Goal: Information Seeking & Learning: Check status

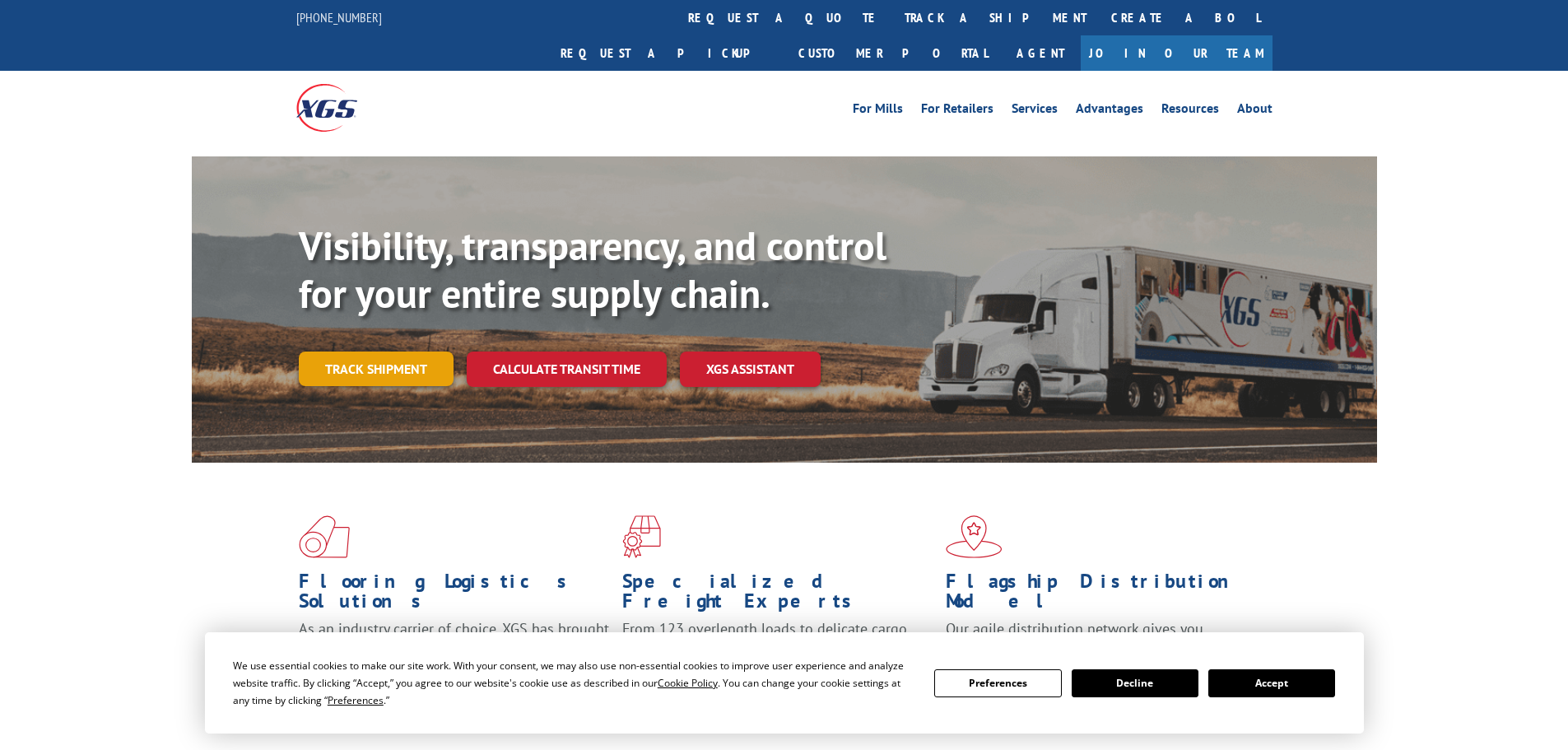
click at [404, 352] on link "Track shipment" at bounding box center [376, 369] width 154 height 34
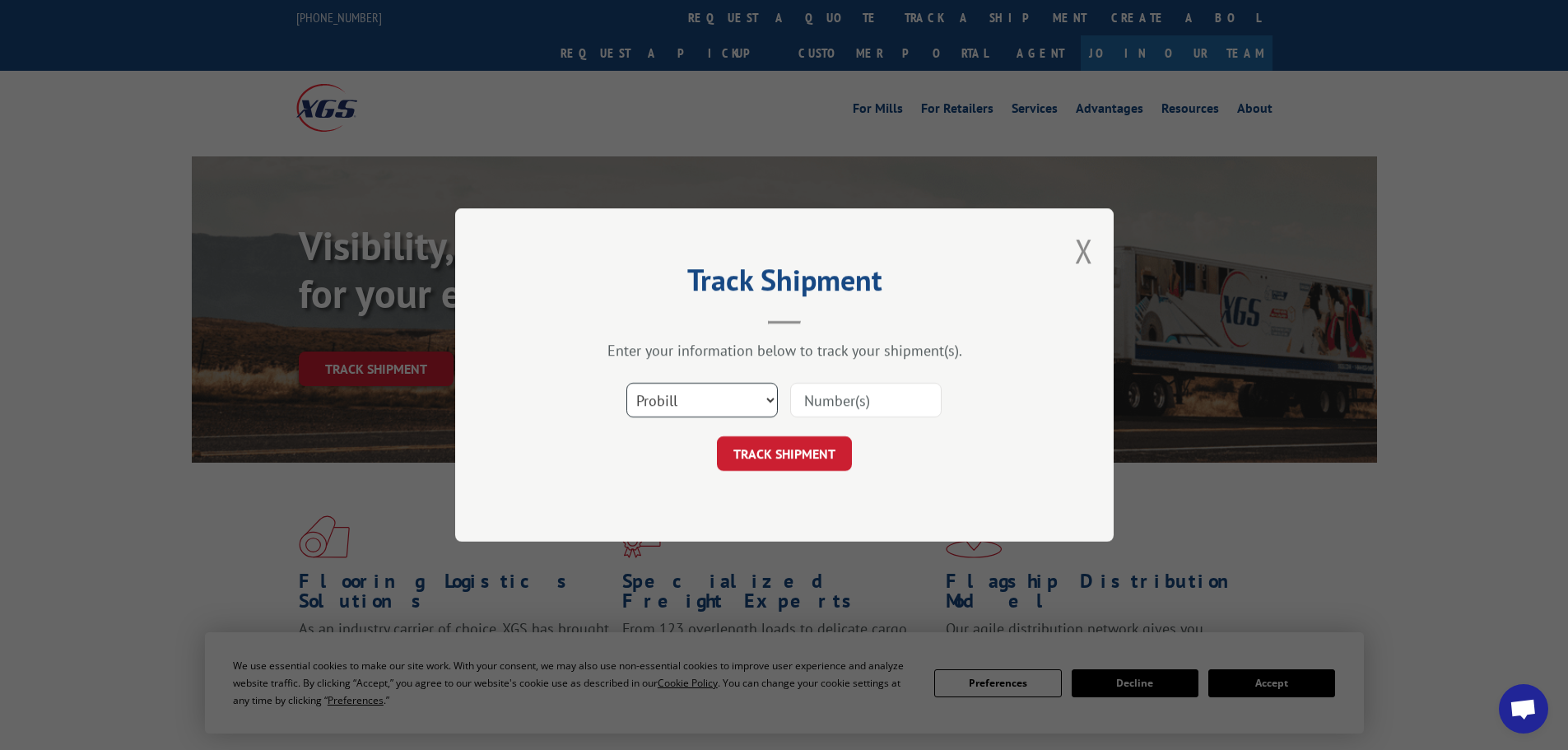
click at [692, 396] on select "Select category... Probill BOL PO" at bounding box center [703, 400] width 152 height 34
select select "bol"
click at [627, 383] on select "Select category... Probill BOL PO" at bounding box center [703, 400] width 152 height 34
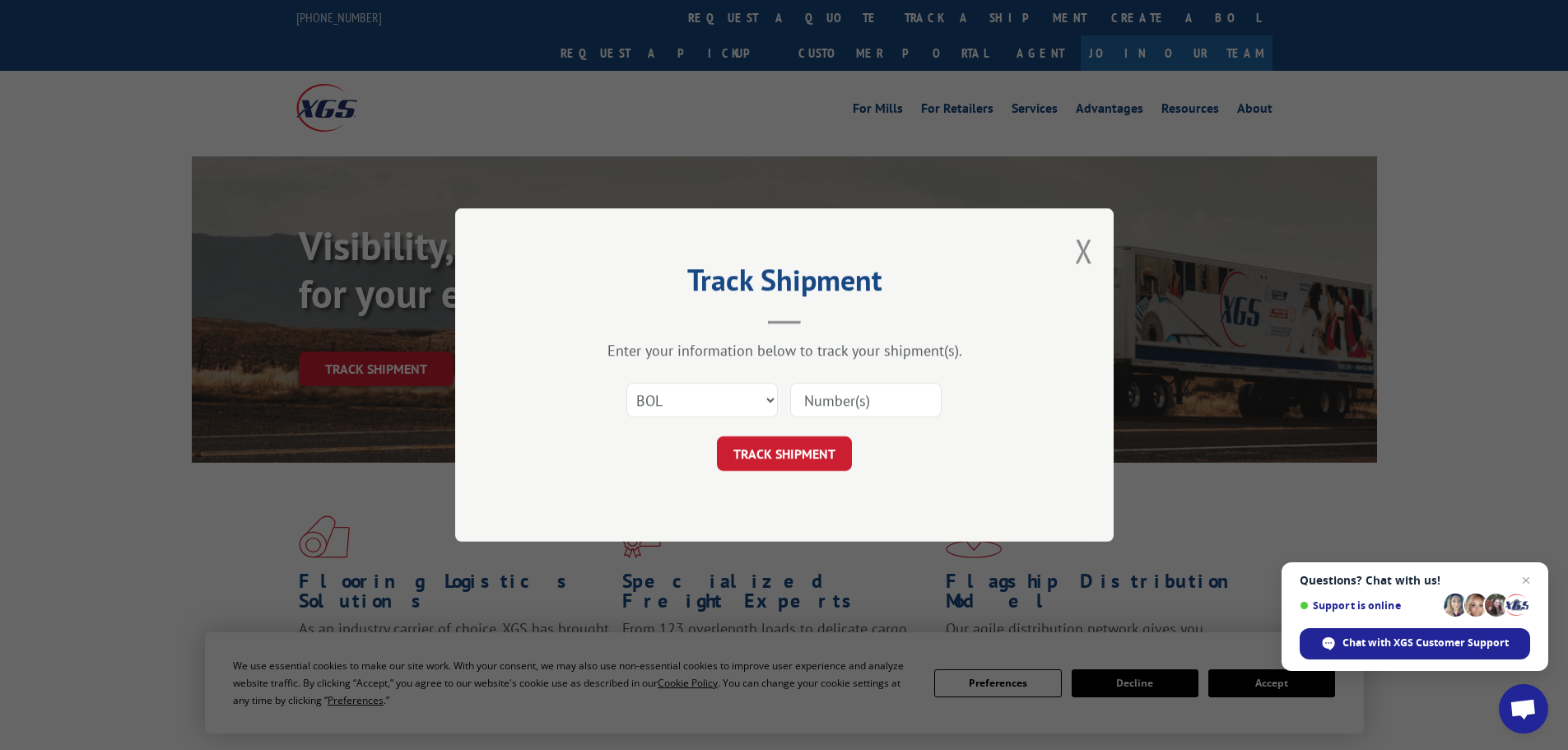
click at [869, 404] on input at bounding box center [866, 400] width 152 height 34
paste input "6025449"
type input "6025449"
click at [806, 471] on button "TRACK SHIPMENT" at bounding box center [784, 454] width 135 height 34
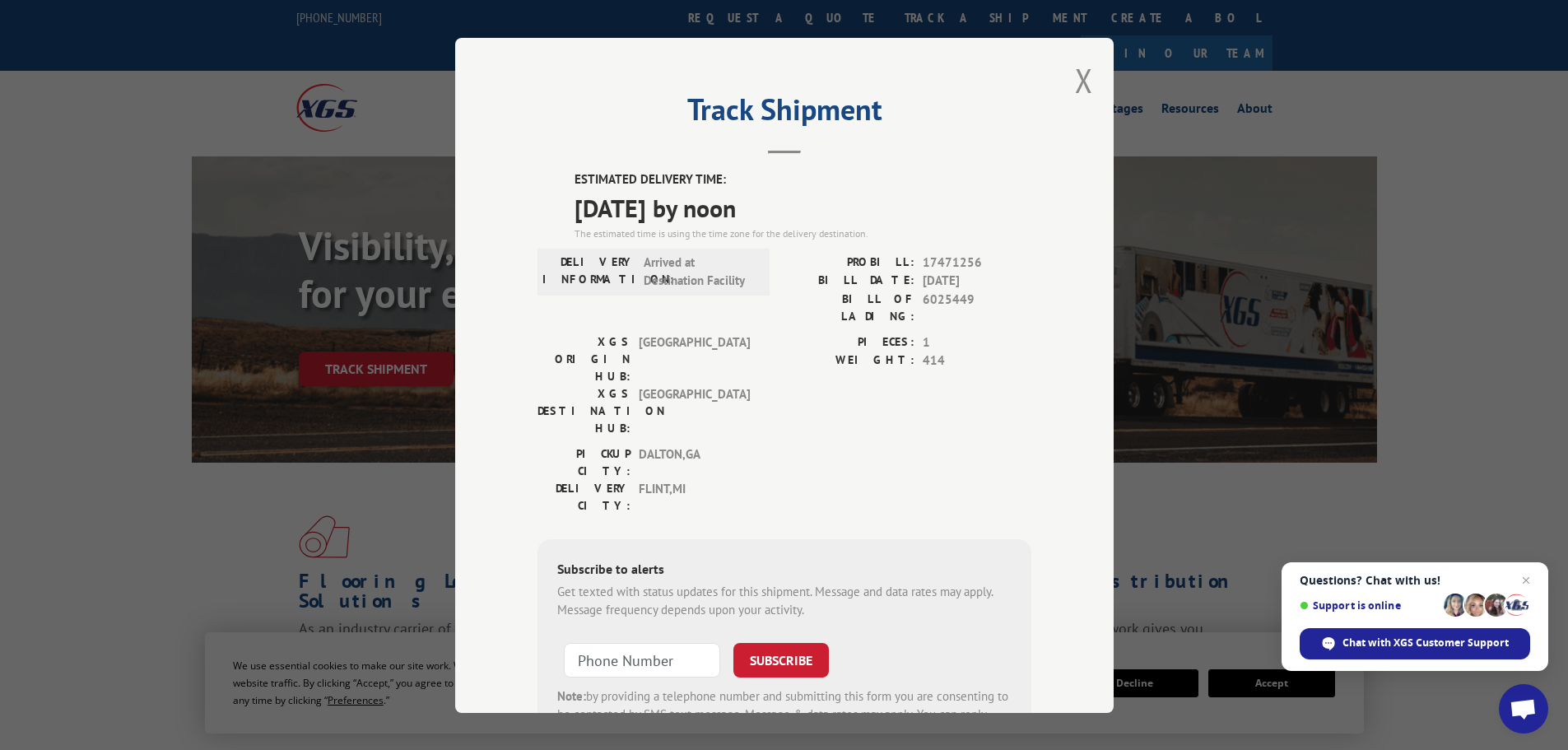
drag, startPoint x: 565, startPoint y: 169, endPoint x: 806, endPoint y: 207, distance: 244.0
click at [806, 207] on div "Track Shipment ESTIMATED DELIVERY TIME: [DATE] by noon The estimated time is us…" at bounding box center [784, 375] width 658 height 675
copy div "ESTIMATED DELIVERY TIME: [DATE] by noon"
click at [1078, 75] on button "Close modal" at bounding box center [1084, 80] width 18 height 43
